Goal: Task Accomplishment & Management: Manage account settings

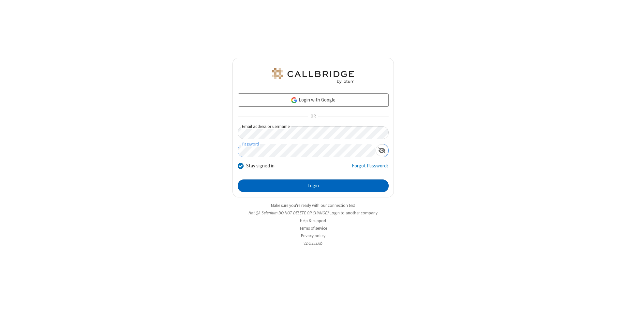
click at [313, 186] on button "Login" at bounding box center [313, 185] width 151 height 13
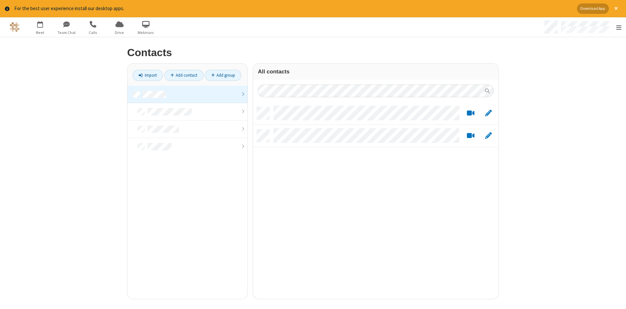
click at [187, 94] on link at bounding box center [187, 95] width 120 height 18
click at [184, 75] on link "Add contact" at bounding box center [183, 75] width 39 height 11
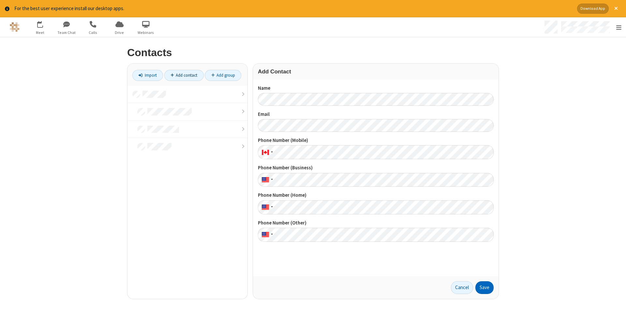
click at [484, 287] on button "Save" at bounding box center [484, 287] width 18 height 13
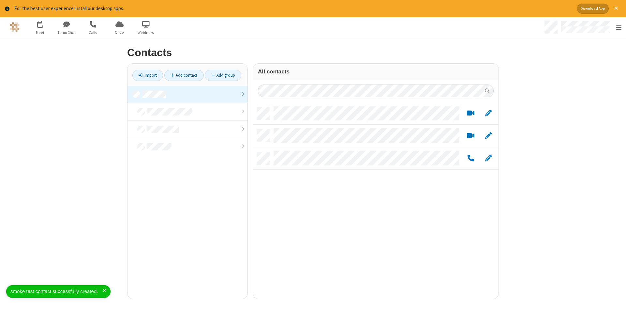
scroll to position [197, 245]
click at [184, 75] on link "Add contact" at bounding box center [183, 75] width 39 height 11
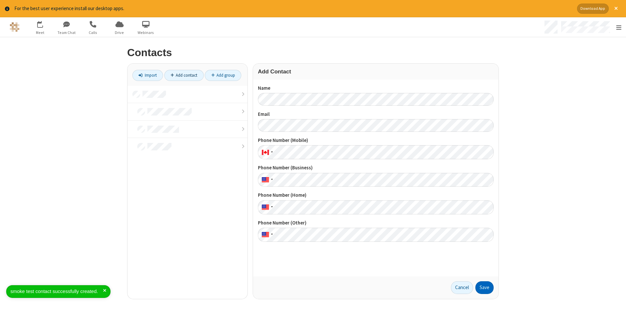
click at [484, 287] on button "Save" at bounding box center [484, 287] width 18 height 13
